Goal: Task Accomplishment & Management: Complete application form

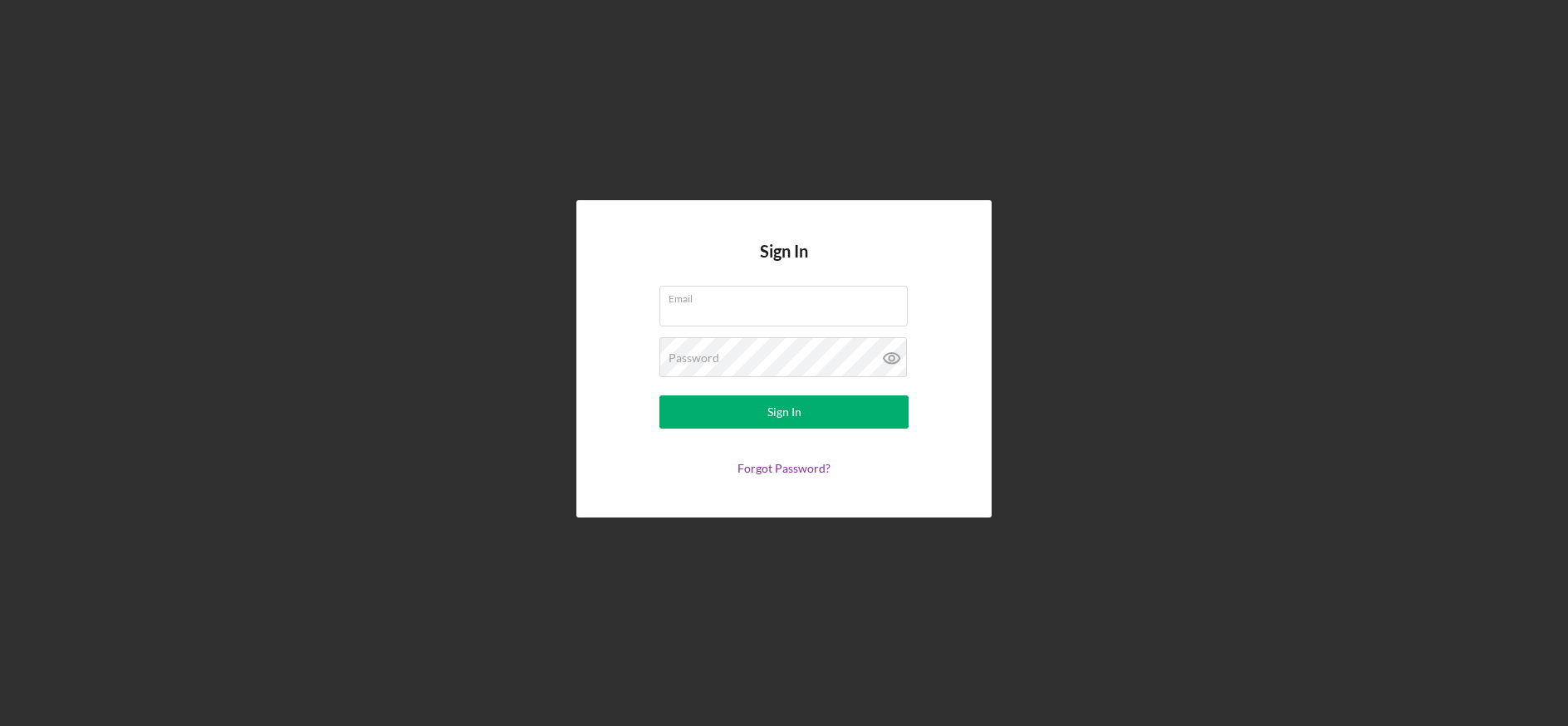
type input "[EMAIL_ADDRESS][DOMAIN_NAME]"
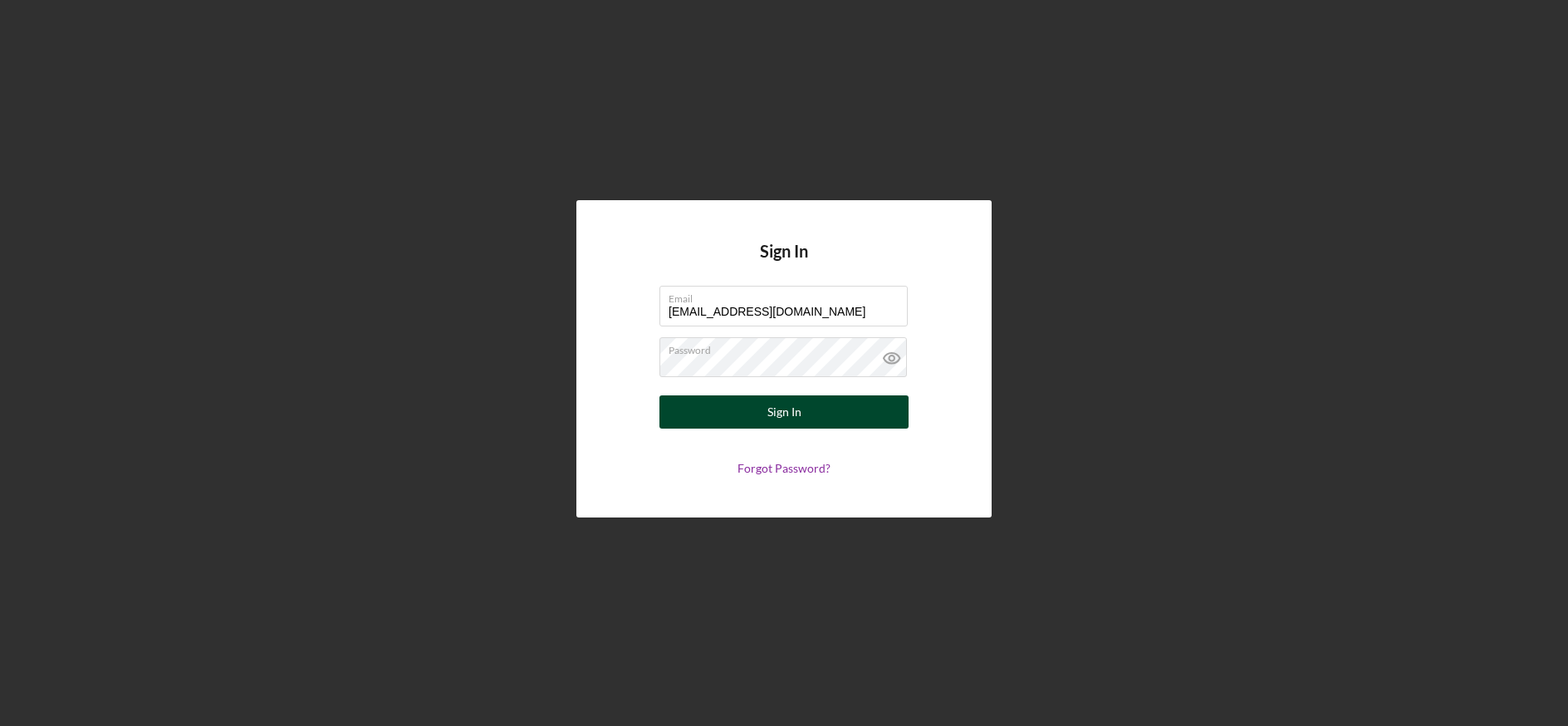
click at [716, 404] on button "Sign In" at bounding box center [784, 412] width 249 height 34
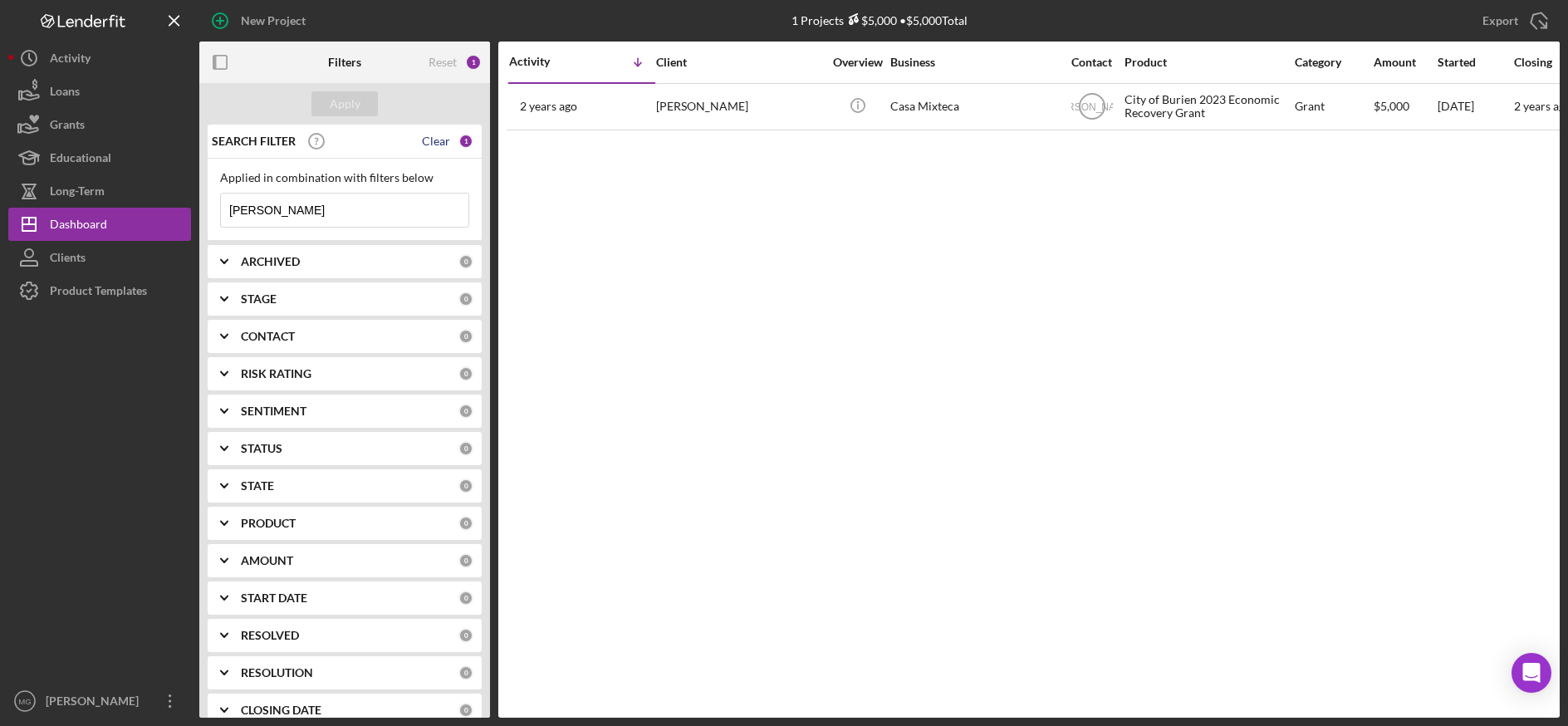
click at [428, 145] on div "Clear" at bounding box center [435, 141] width 28 height 13
click at [311, 205] on input at bounding box center [345, 210] width 247 height 34
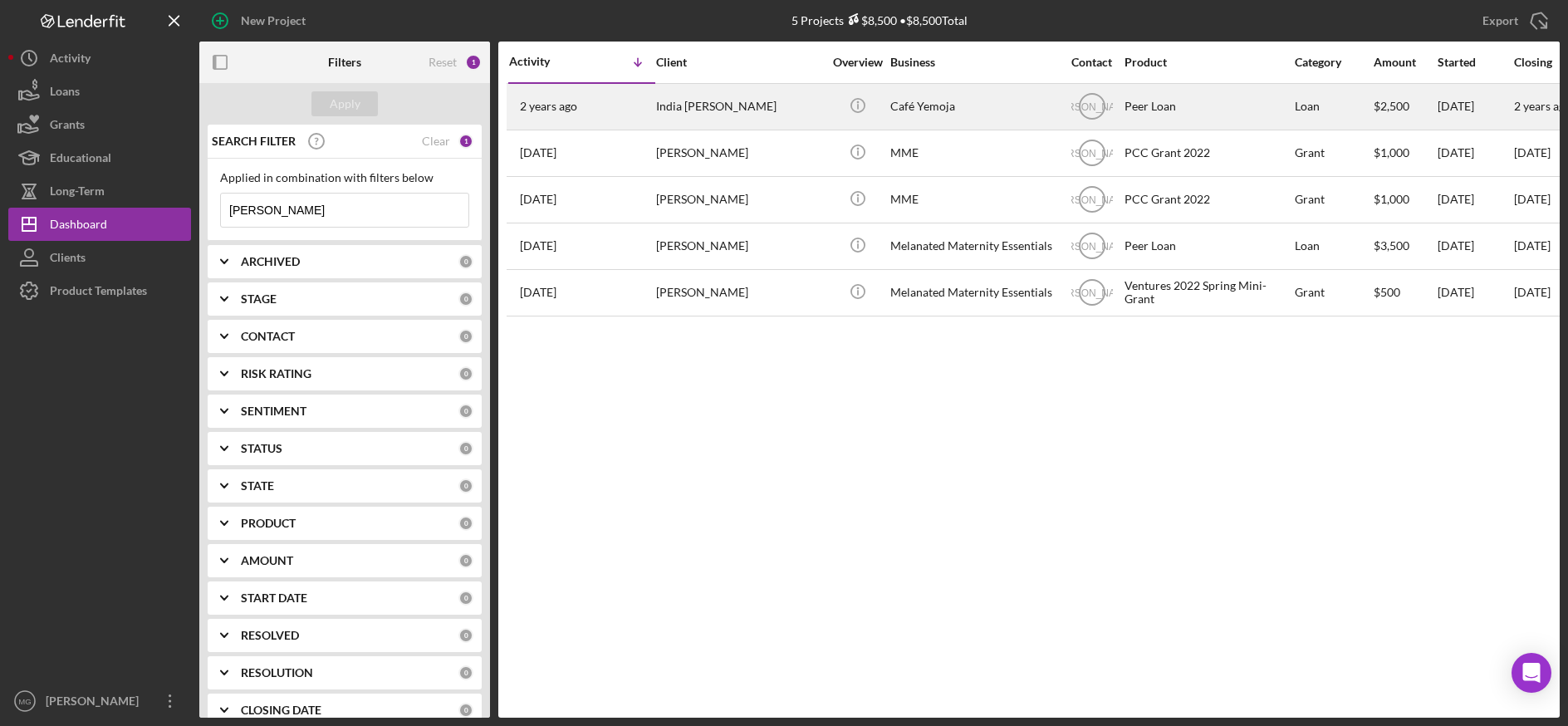
type input "[PERSON_NAME]"
click at [690, 111] on div "India [PERSON_NAME]" at bounding box center [739, 106] width 166 height 44
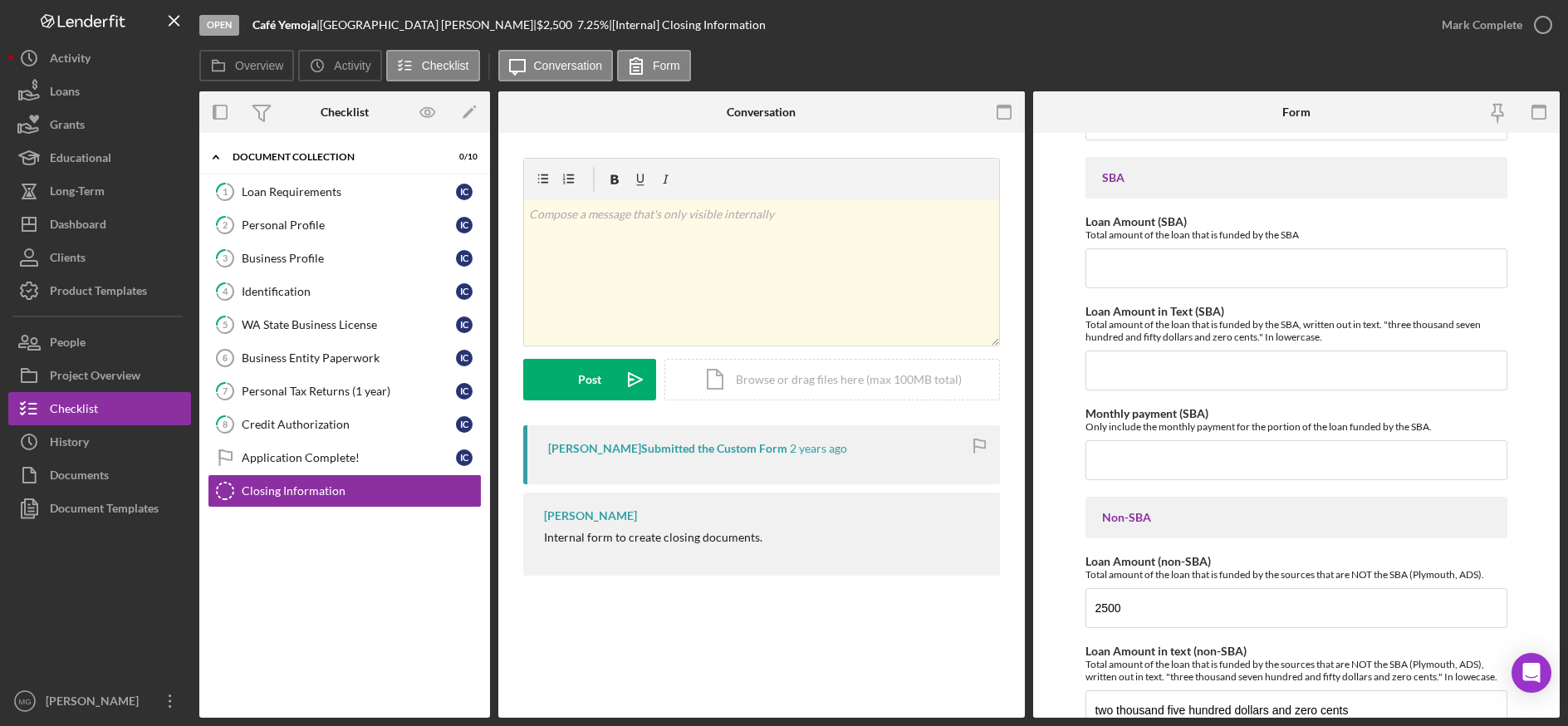
scroll to position [1721, 0]
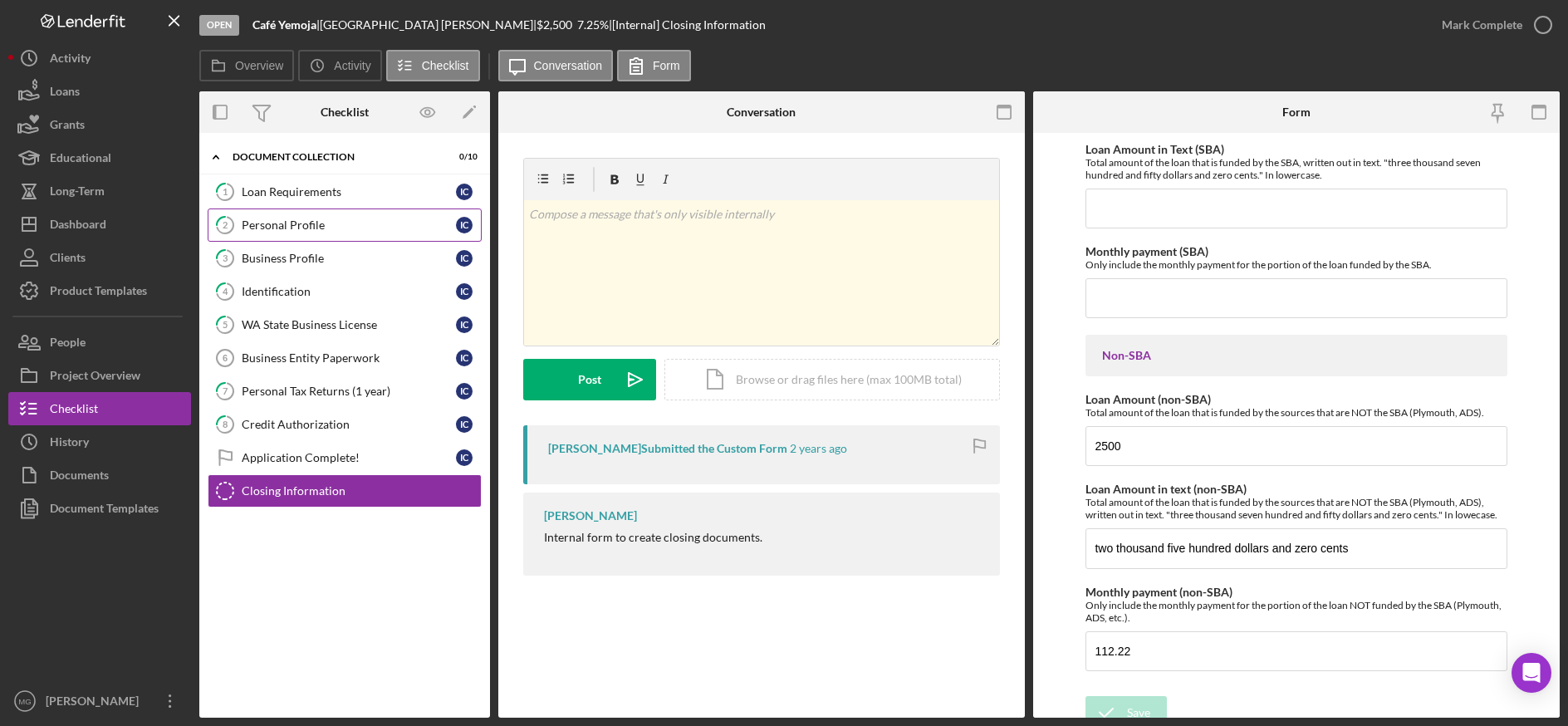
click at [314, 218] on div "Personal Profile" at bounding box center [349, 225] width 215 height 13
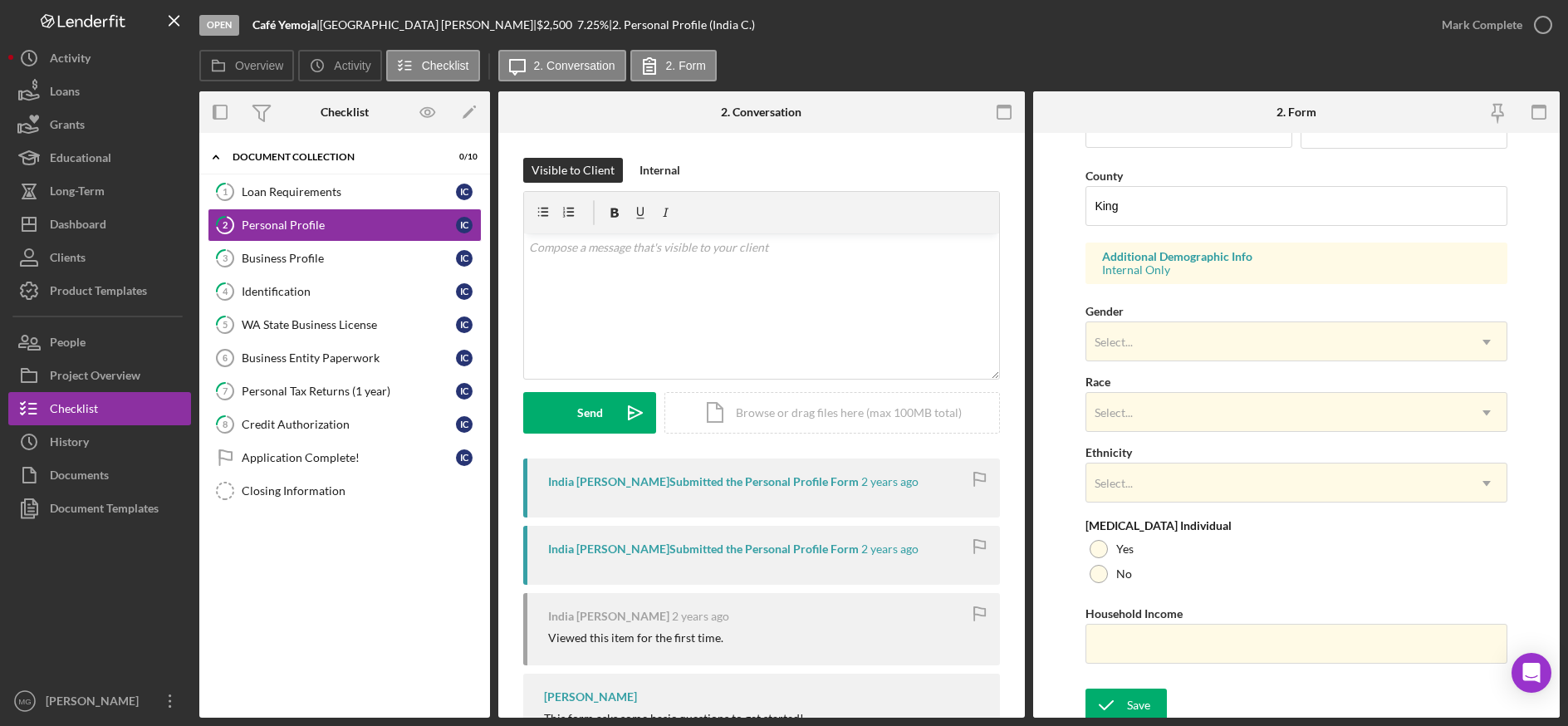
scroll to position [519, 0]
click at [261, 260] on div "Business Profile" at bounding box center [349, 259] width 215 height 13
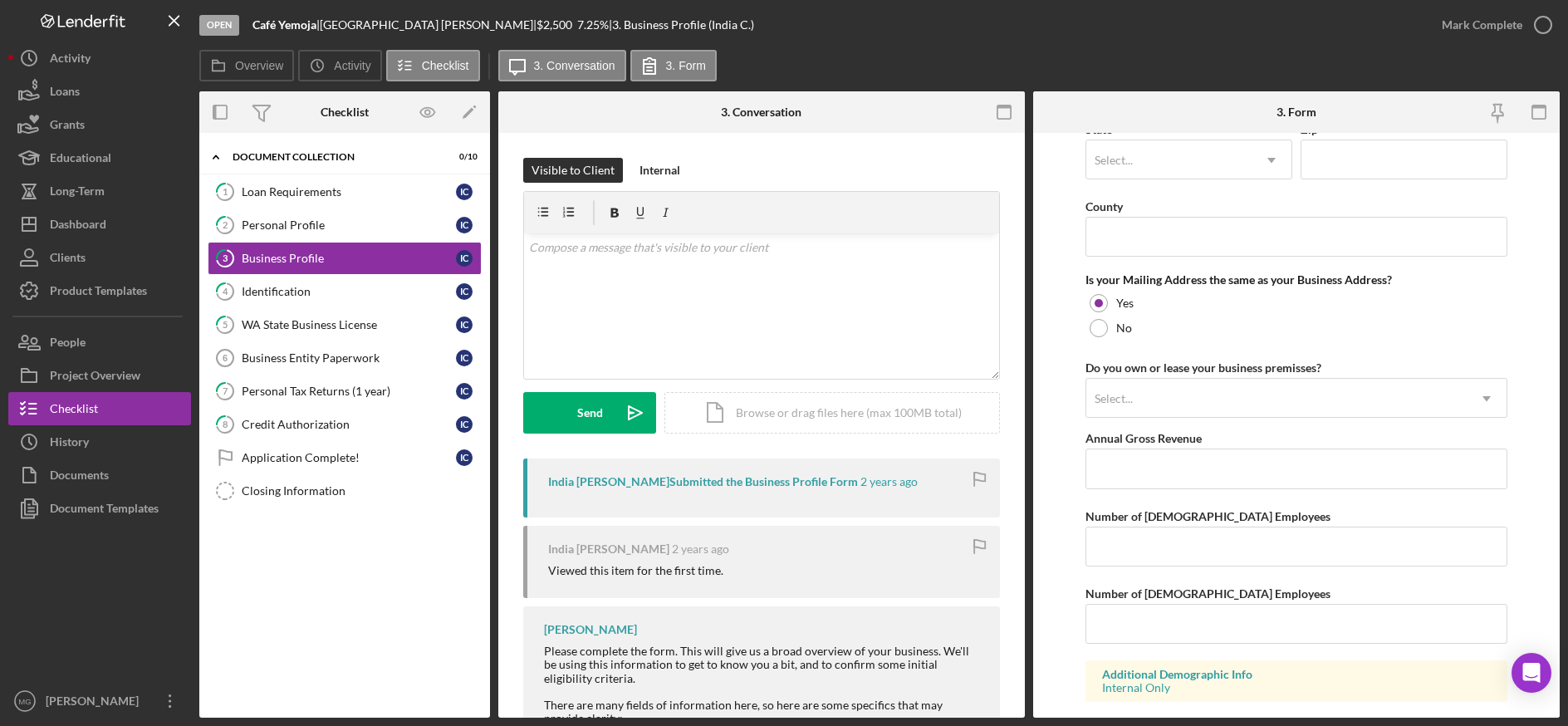
scroll to position [1249, 0]
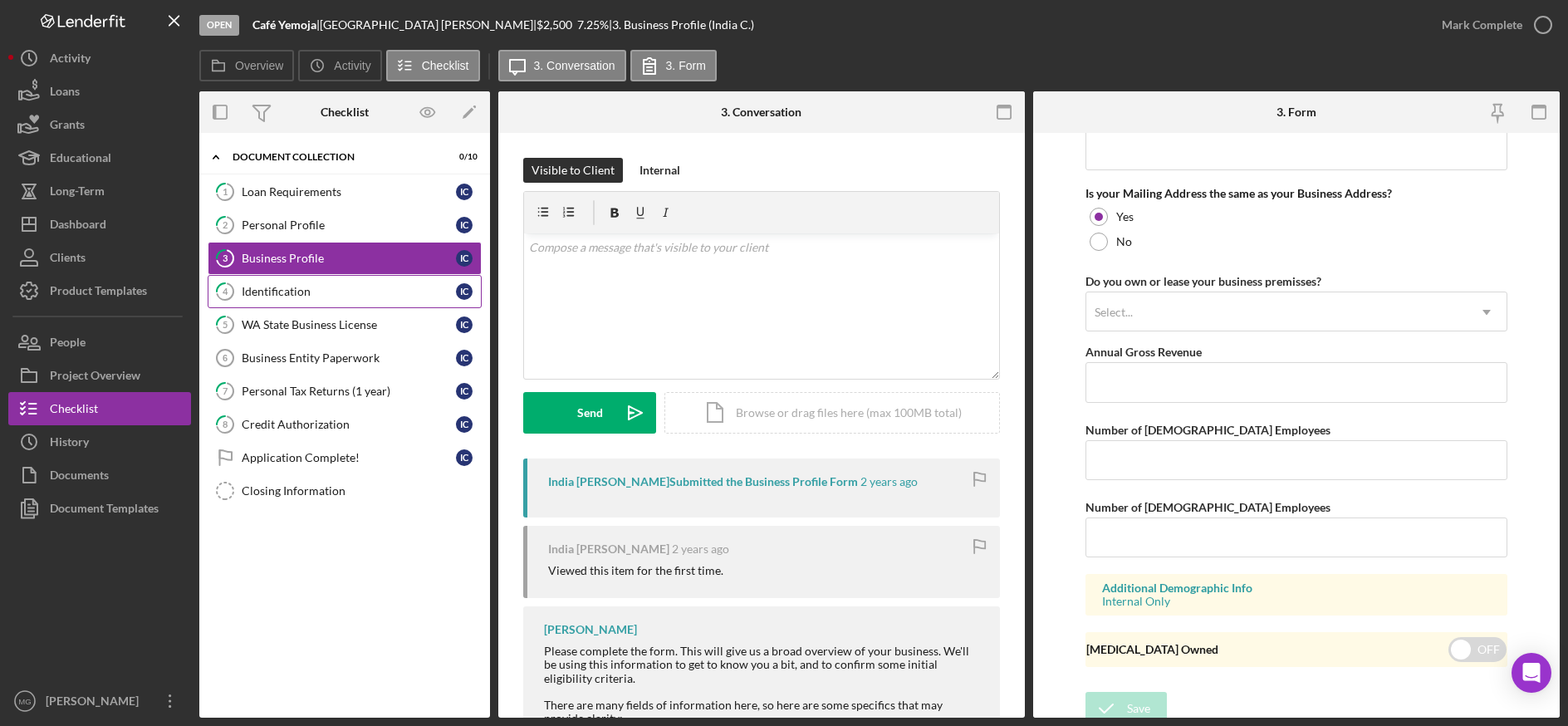
click at [272, 288] on div "Identification" at bounding box center [349, 291] width 215 height 13
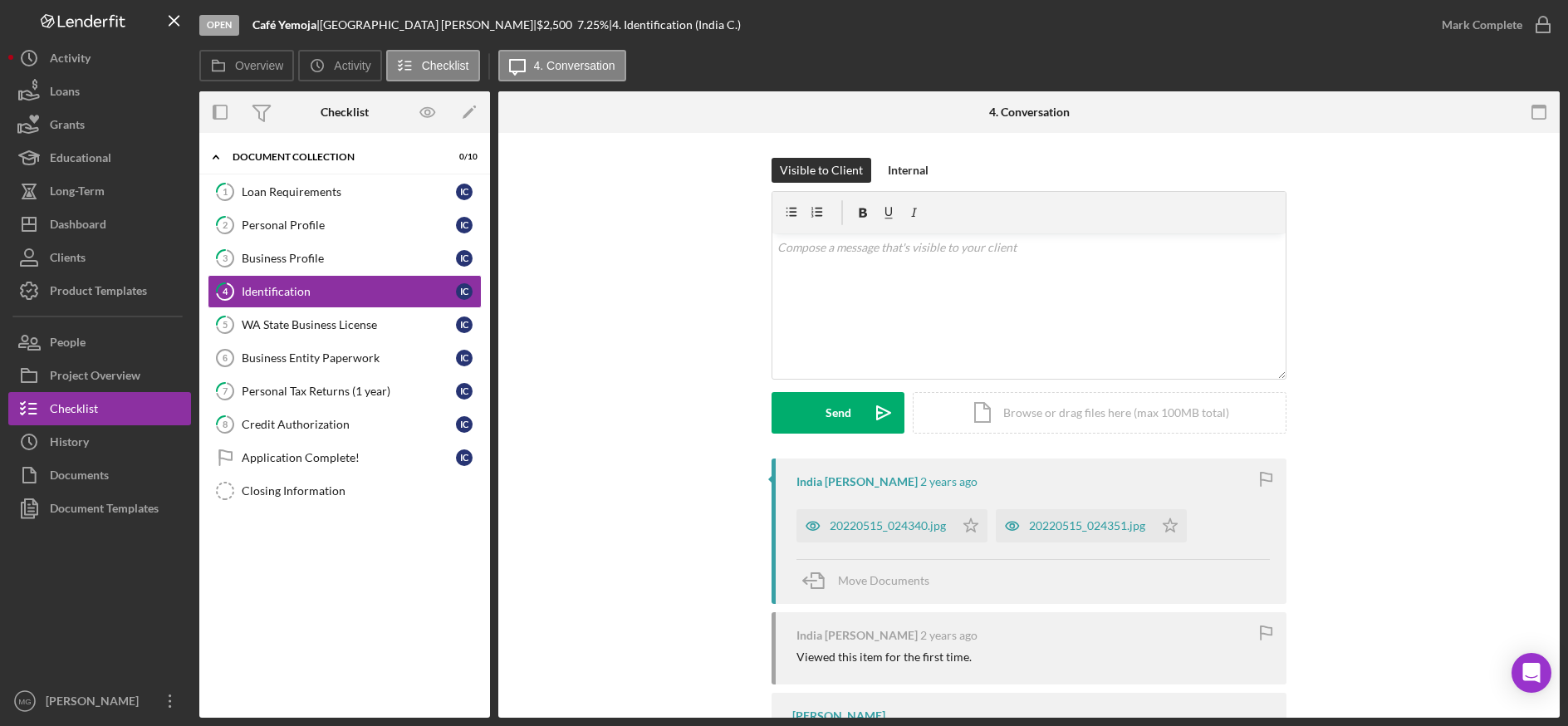
scroll to position [120, 0]
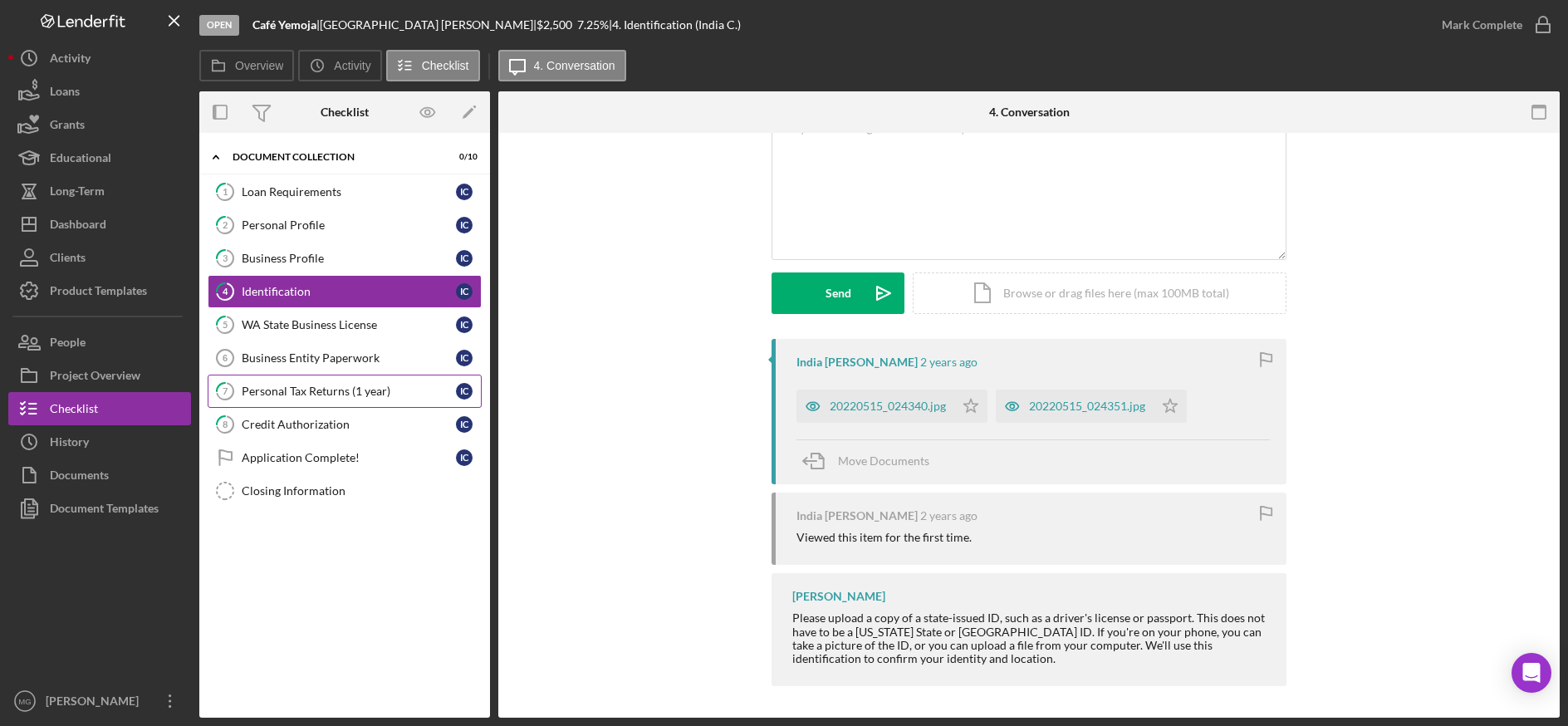
click at [339, 391] on div "Personal Tax Returns (1 year)" at bounding box center [349, 391] width 215 height 13
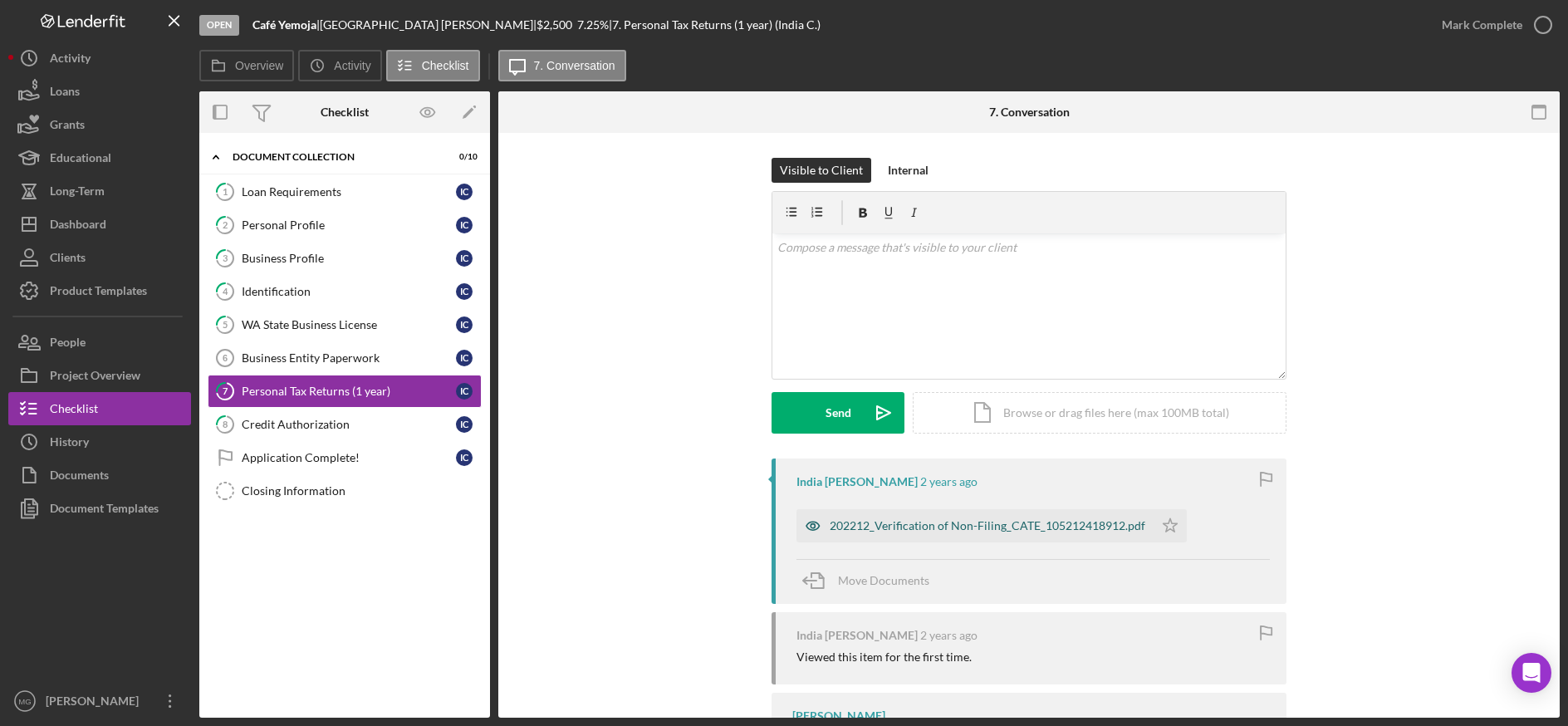
click at [975, 528] on div "202212_Verification of Non-Filing_CATE_105212418912.pdf" at bounding box center [987, 526] width 315 height 13
